Goal: Navigation & Orientation: Find specific page/section

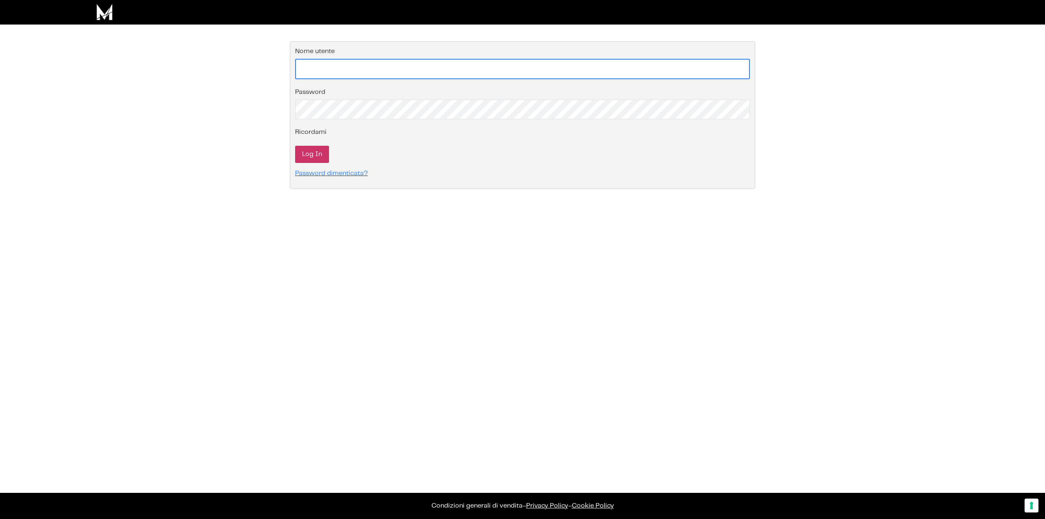
type input "mirko.morfino@gmail.com"
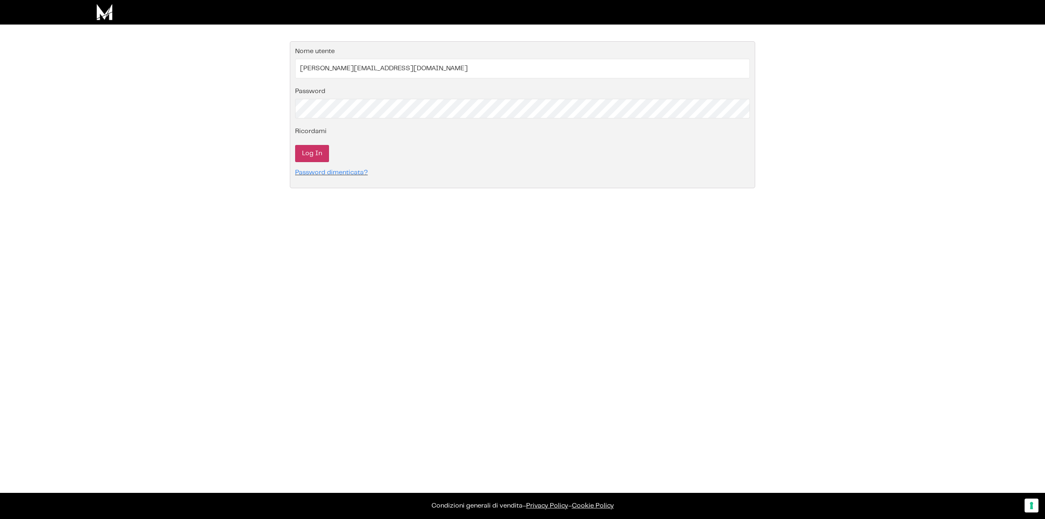
click at [310, 153] on input "Log In" at bounding box center [312, 153] width 34 height 17
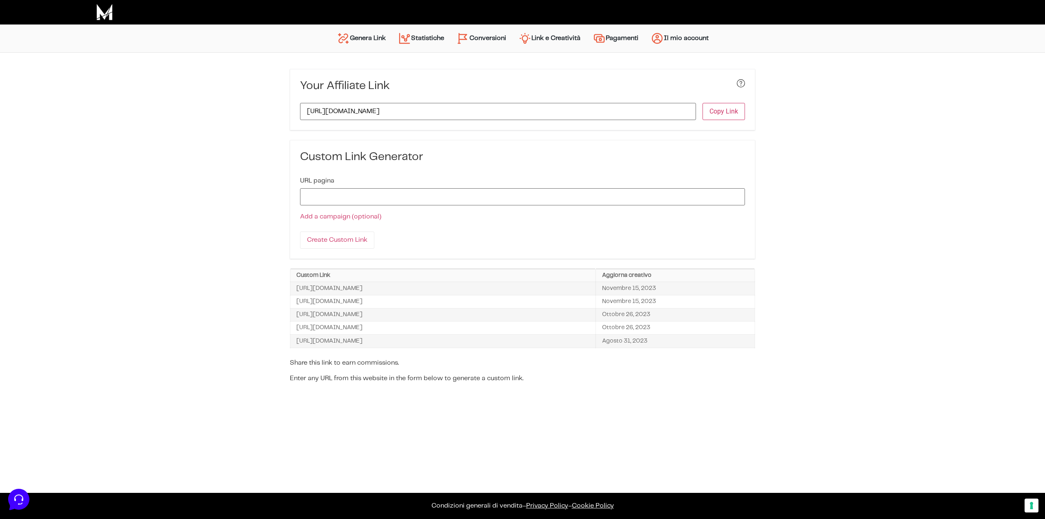
click at [434, 39] on link "Statistiche" at bounding box center [421, 39] width 58 height 20
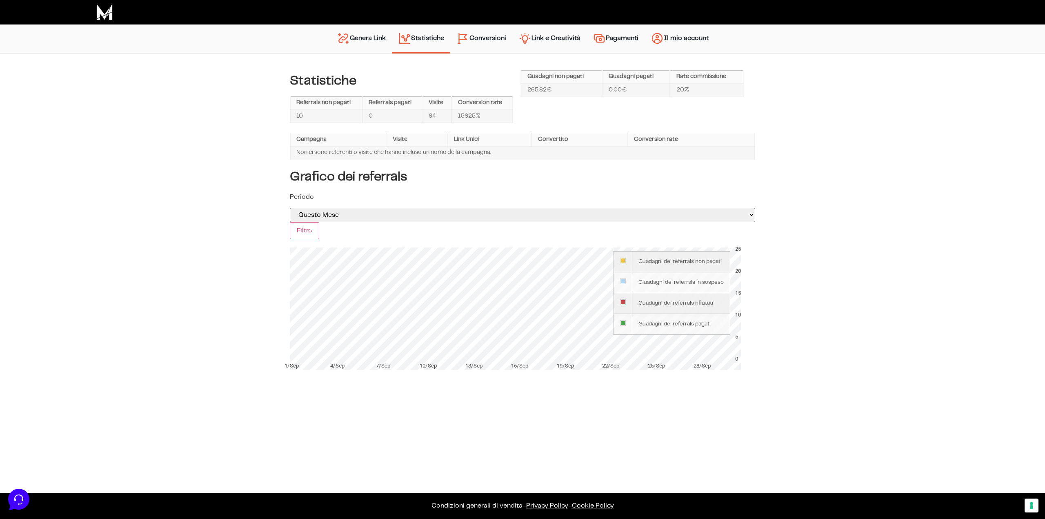
click at [464, 35] on img "Menu principale" at bounding box center [462, 38] width 13 height 13
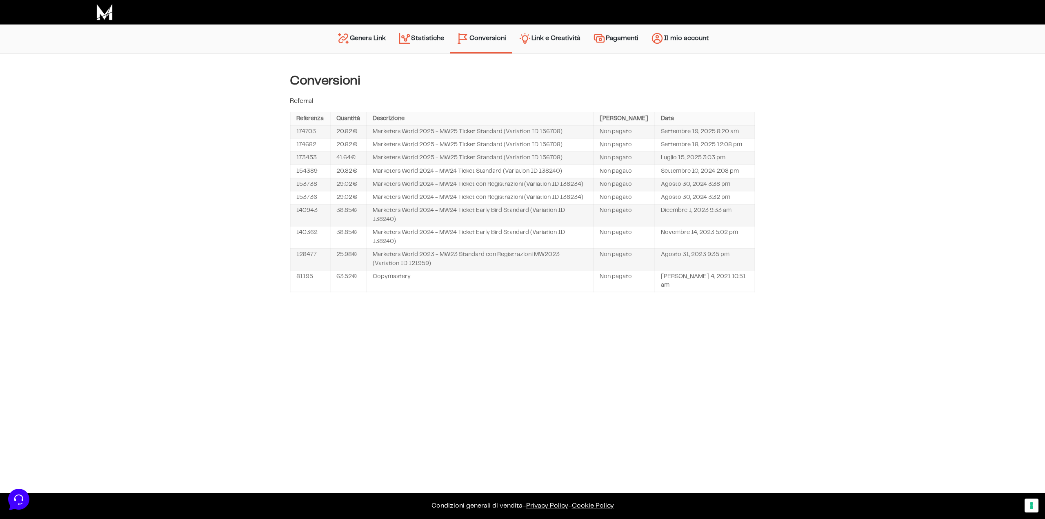
click at [609, 44] on link "Pagamenti" at bounding box center [616, 39] width 58 height 21
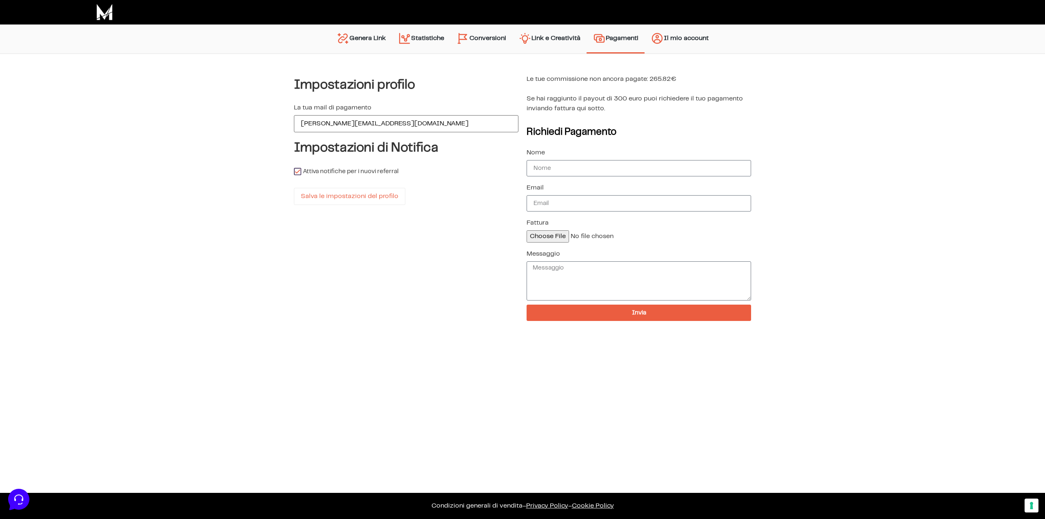
click at [433, 40] on link "Statistiche" at bounding box center [421, 39] width 58 height 21
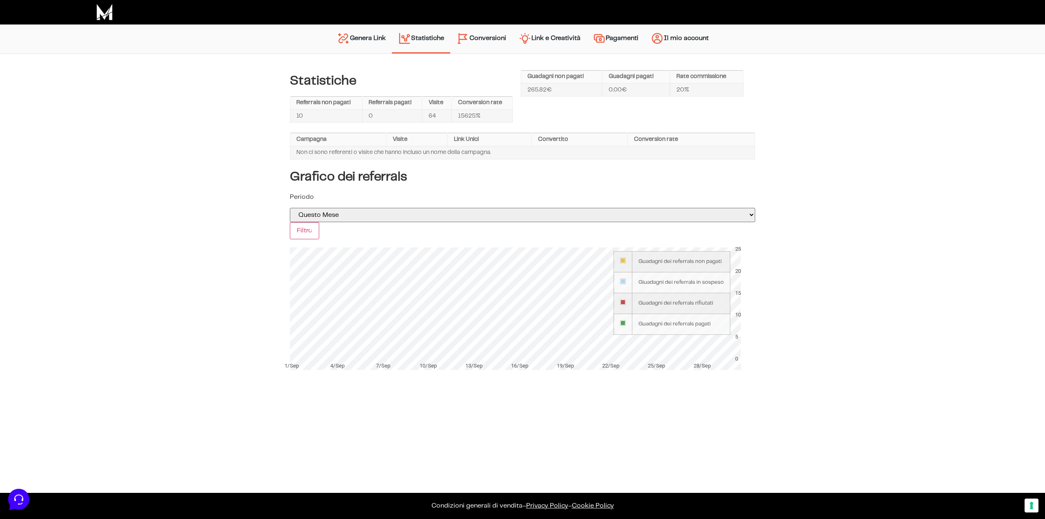
click at [617, 36] on link "Pagamenti" at bounding box center [616, 39] width 58 height 21
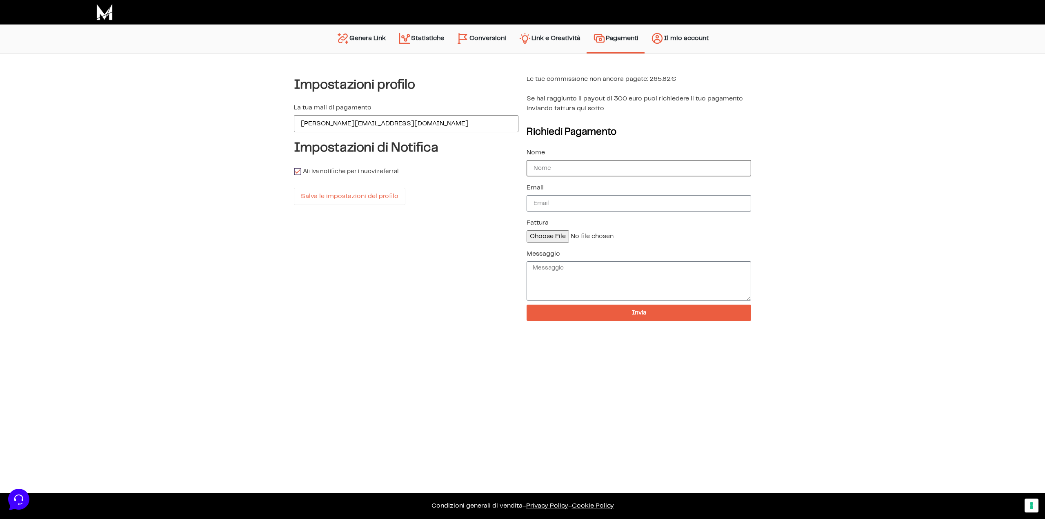
click at [563, 164] on input "Nome" at bounding box center [639, 168] width 224 height 16
click at [414, 40] on link "Statistiche" at bounding box center [421, 39] width 58 height 21
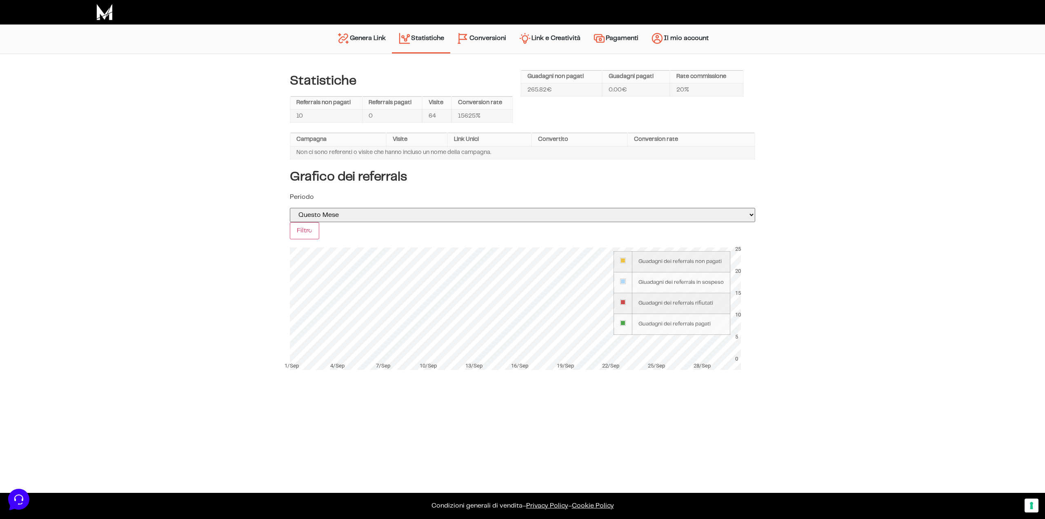
click at [448, 41] on link "Statistiche" at bounding box center [421, 39] width 58 height 20
click at [475, 42] on link "Conversioni" at bounding box center [481, 39] width 62 height 21
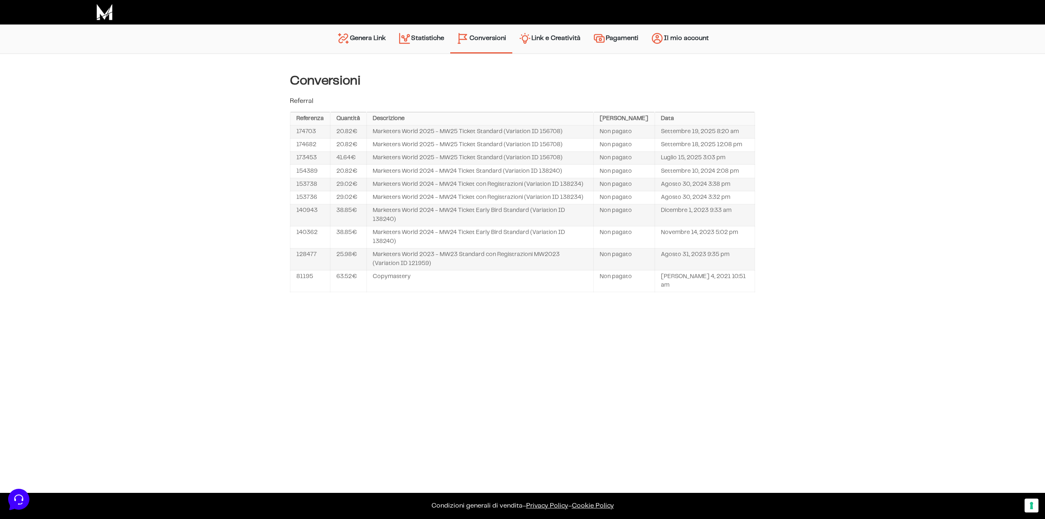
click at [427, 42] on link "Statistiche" at bounding box center [421, 39] width 58 height 21
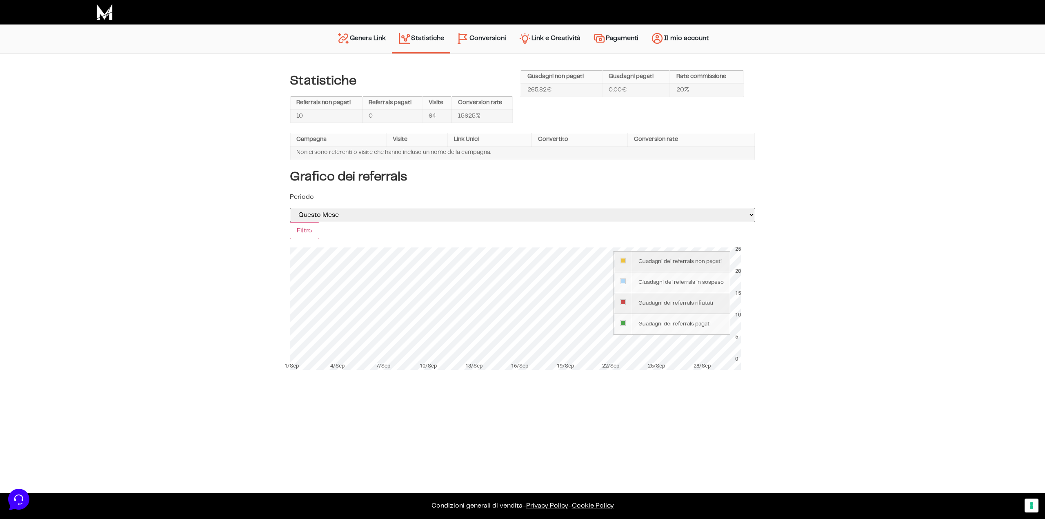
click at [477, 40] on link "Conversioni" at bounding box center [481, 39] width 62 height 21
